Goal: Book appointment/travel/reservation

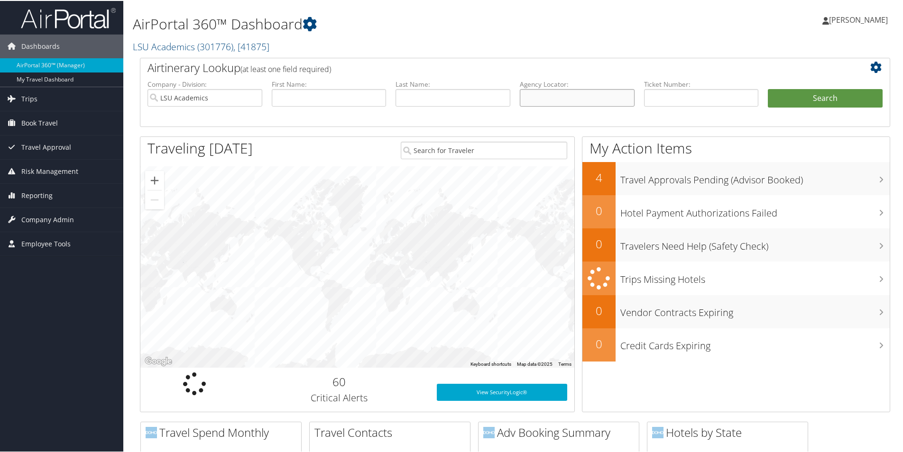
click at [587, 92] on input "text" at bounding box center [577, 97] width 115 height 18
click at [48, 119] on span "Book Travel" at bounding box center [39, 122] width 37 height 24
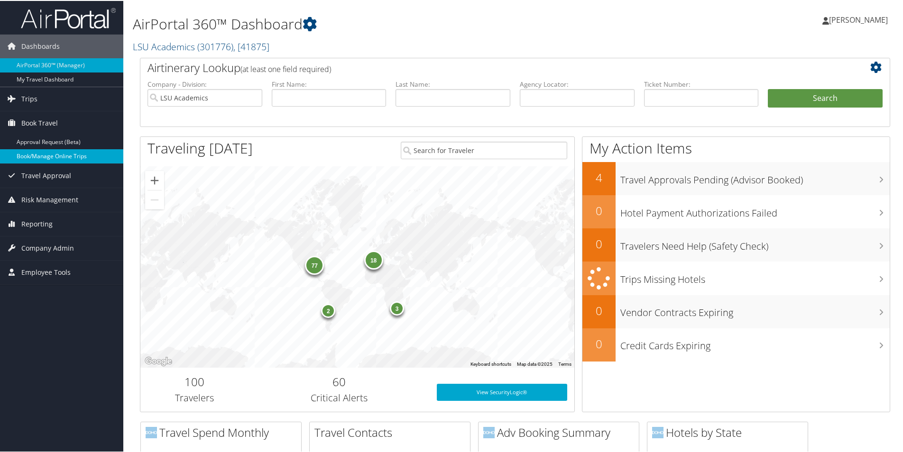
click at [29, 151] on link "Book/Manage Online Trips" at bounding box center [61, 155] width 123 height 14
